Goal: Find specific page/section: Find specific page/section

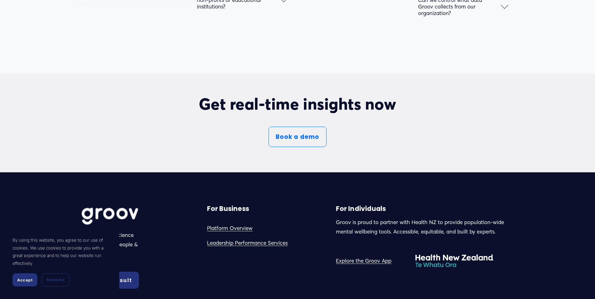
scroll to position [3568, 0]
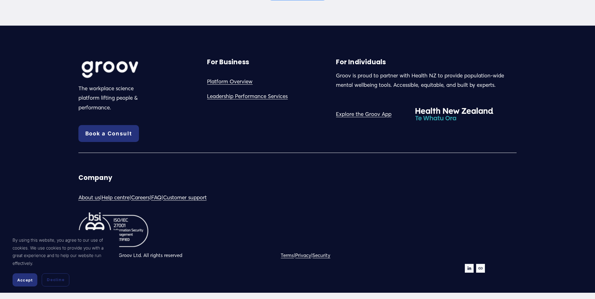
click at [252, 98] on link "Leadership Performance Services" at bounding box center [247, 97] width 81 height 10
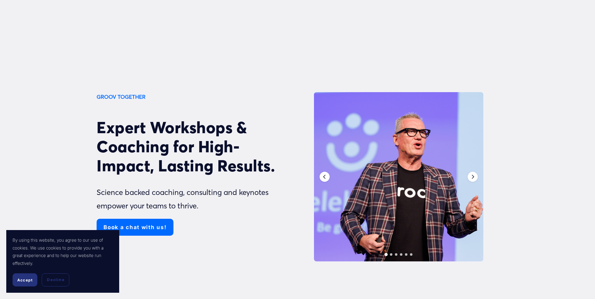
scroll to position [116, 0]
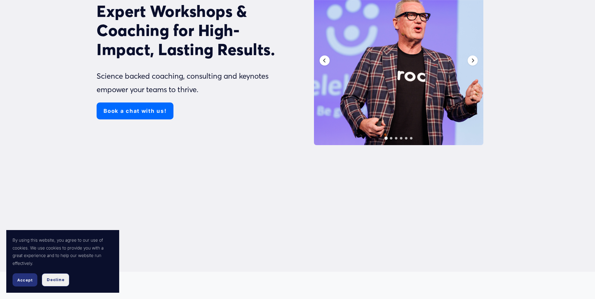
click at [53, 279] on span "Decline" at bounding box center [56, 280] width 18 height 6
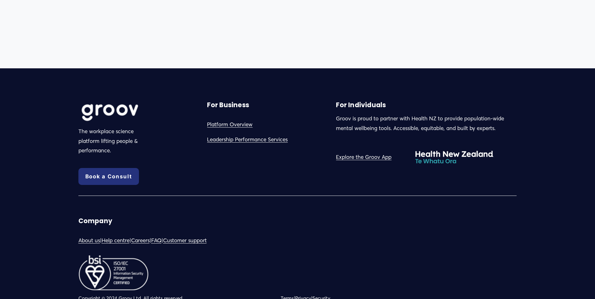
scroll to position [3922, 0]
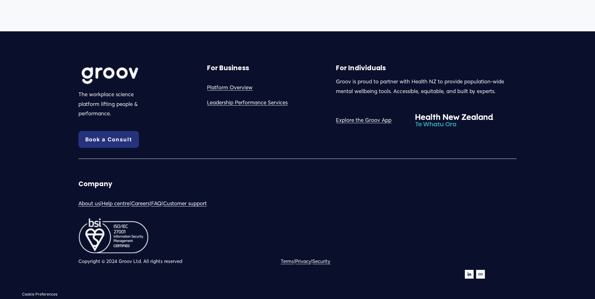
click at [162, 201] on link "FAQ" at bounding box center [156, 204] width 10 height 10
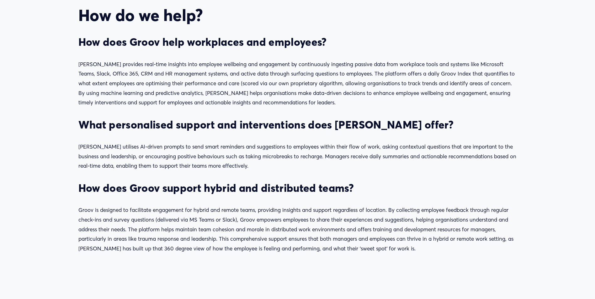
scroll to position [254, 0]
